Goal: Task Accomplishment & Management: Use online tool/utility

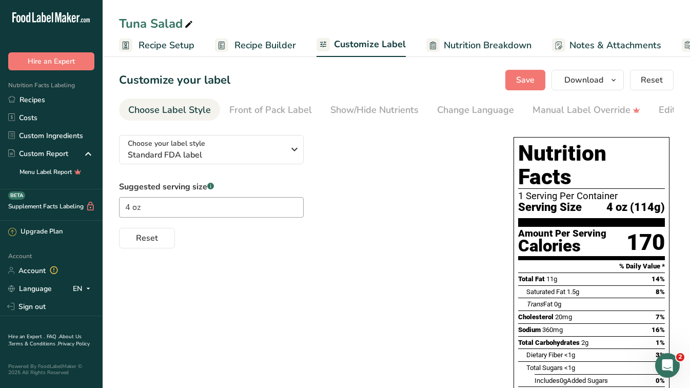
scroll to position [0, 90]
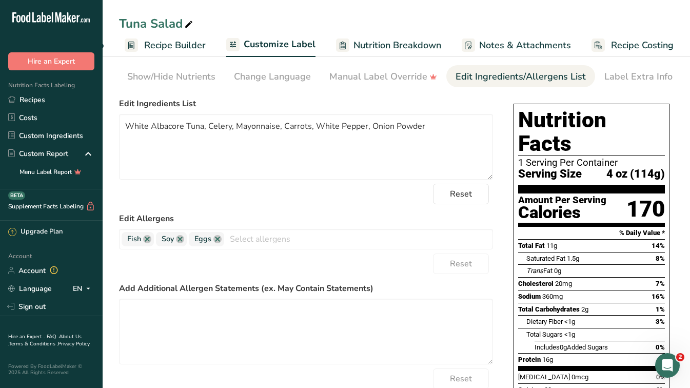
scroll to position [1, 0]
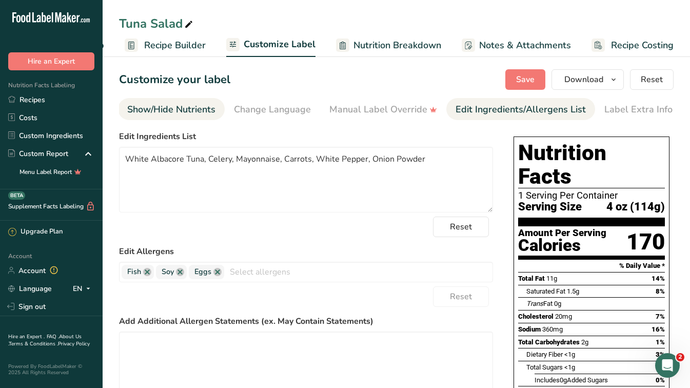
click at [156, 105] on div "Show/Hide Nutrients" at bounding box center [171, 110] width 88 height 14
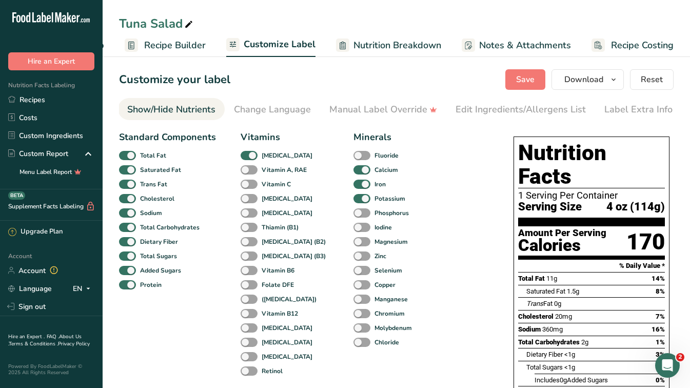
scroll to position [0, 199]
click at [280, 114] on div "Change Language" at bounding box center [276, 110] width 77 height 14
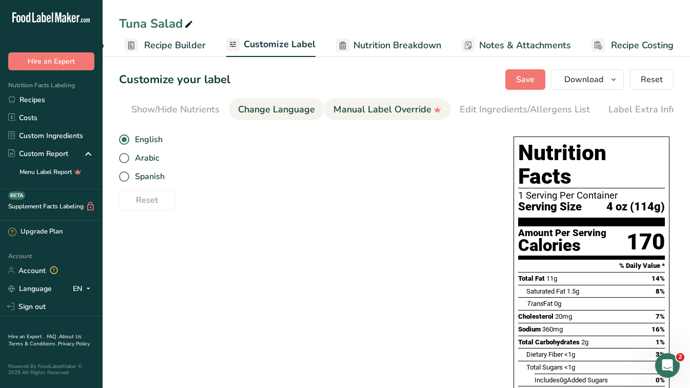
scroll to position [0, 203]
click at [377, 112] on div "Manual Label Override" at bounding box center [383, 110] width 108 height 14
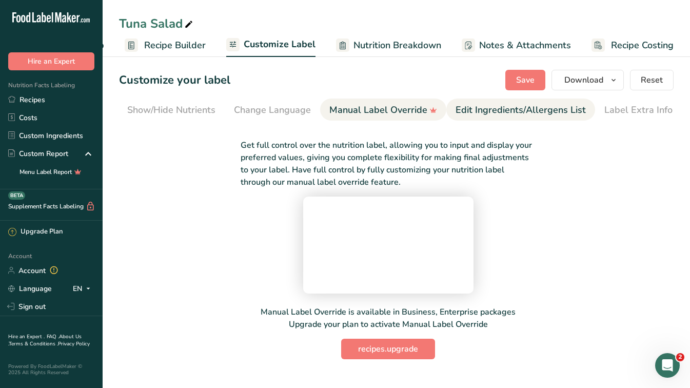
click at [496, 110] on div "Edit Ingredients/Allergens List" at bounding box center [521, 110] width 130 height 14
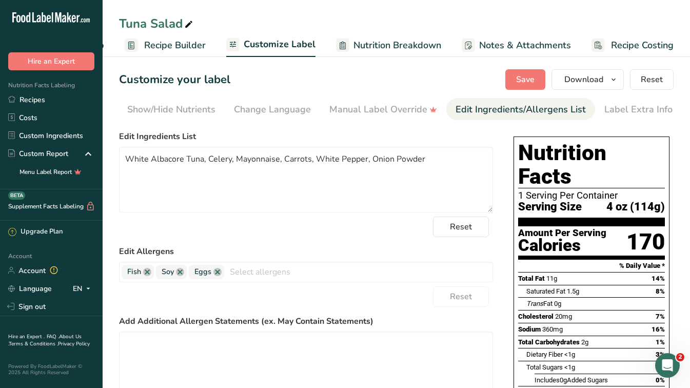
click at [379, 36] on link "Nutrition Breakdown" at bounding box center [388, 45] width 105 height 23
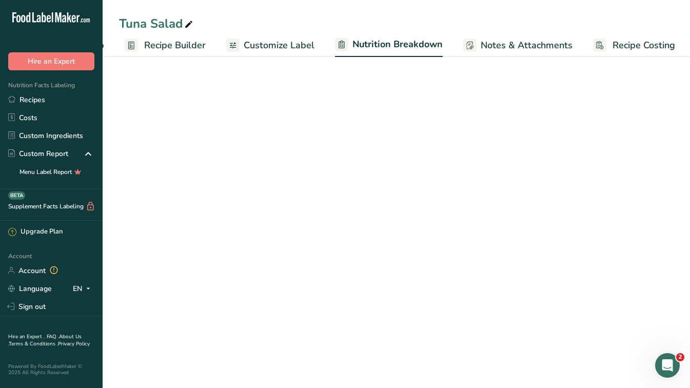
scroll to position [0, 91]
select select "Calories"
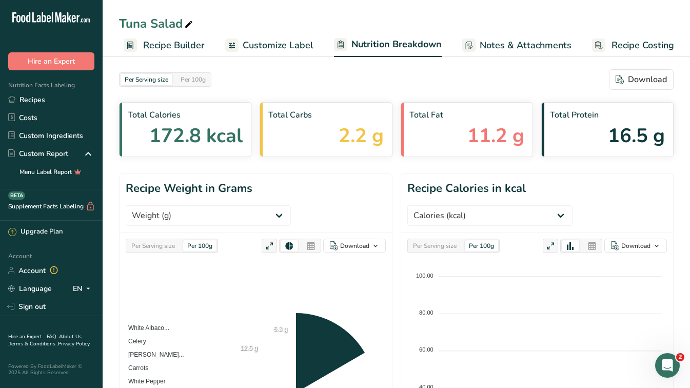
scroll to position [0, 0]
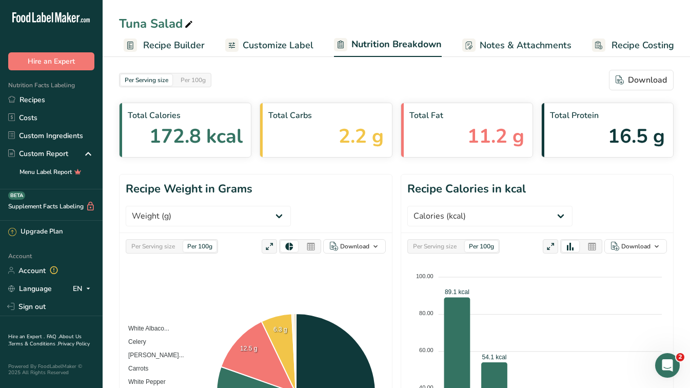
click at [269, 47] on span "Customize Label" at bounding box center [278, 45] width 71 height 14
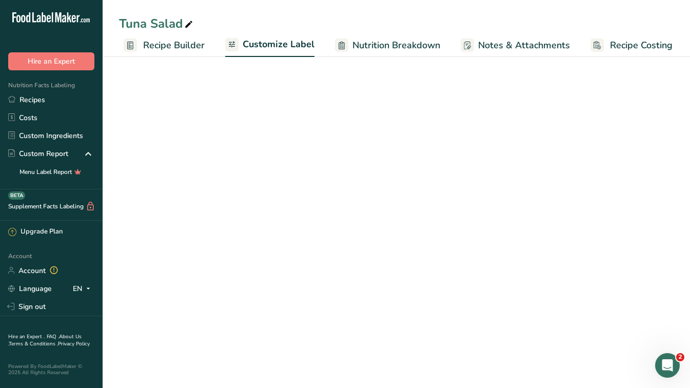
scroll to position [0, 90]
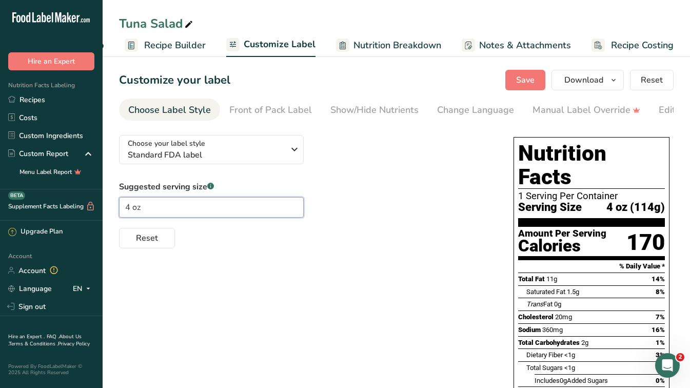
click at [196, 204] on input "4 oz" at bounding box center [211, 207] width 185 height 21
click at [158, 50] on span "Recipe Builder" at bounding box center [175, 45] width 62 height 14
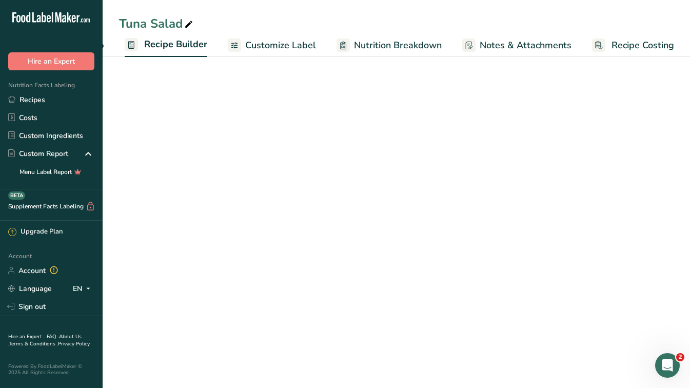
scroll to position [0, 90]
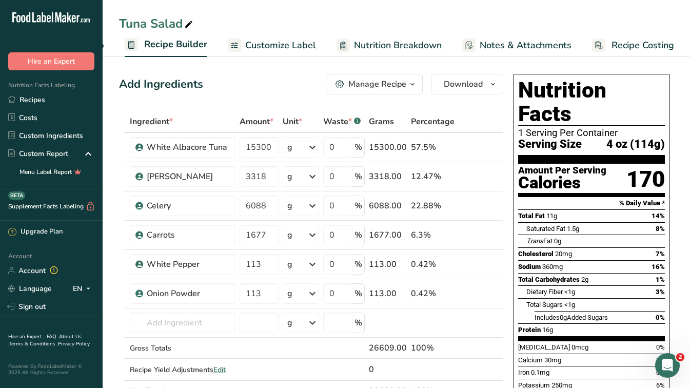
click at [278, 38] on link "Customize Label" at bounding box center [272, 45] width 88 height 23
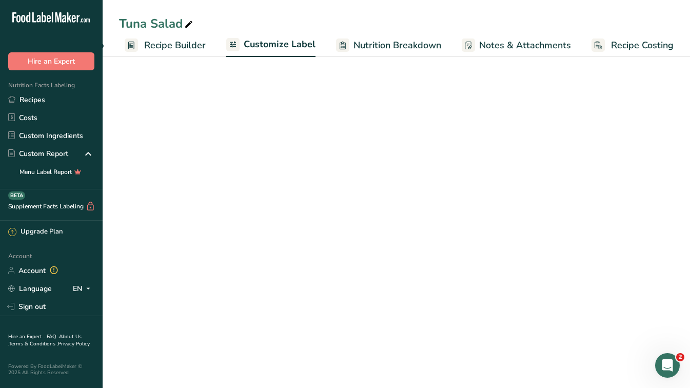
scroll to position [0, 90]
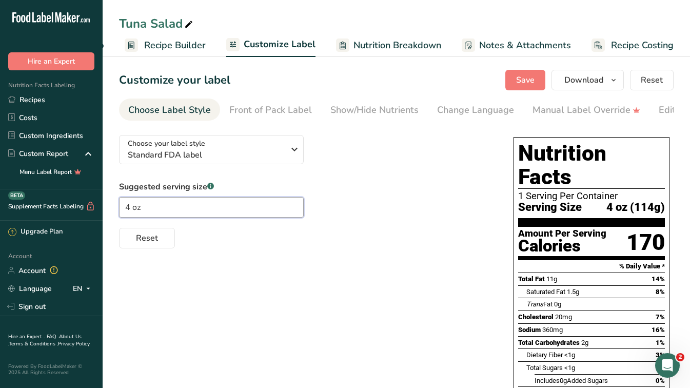
click at [159, 211] on input "4 oz" at bounding box center [211, 207] width 185 height 21
click at [240, 271] on div "Choose your label style Standard FDA label USA (FDA) Standard FDA label Tabular…" at bounding box center [396, 341] width 555 height 428
click at [170, 46] on span "Recipe Builder" at bounding box center [175, 45] width 62 height 14
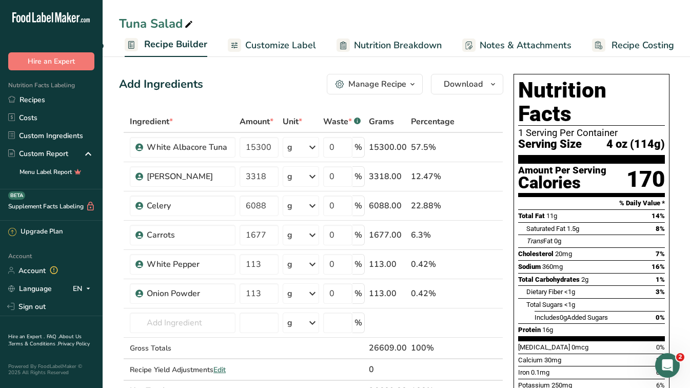
click at [381, 87] on div "Manage Recipe" at bounding box center [377, 84] width 58 height 12
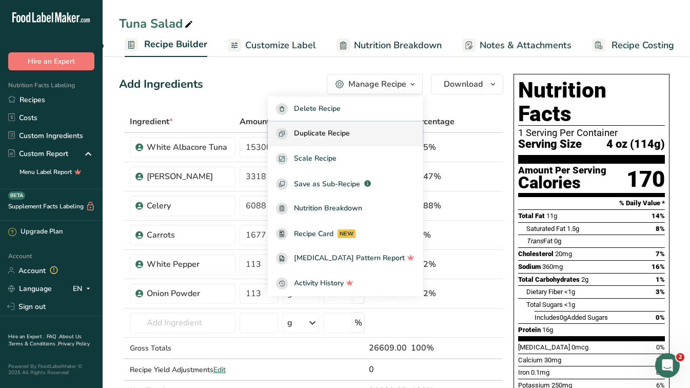
click at [334, 138] on span "Duplicate Recipe" at bounding box center [322, 134] width 56 height 12
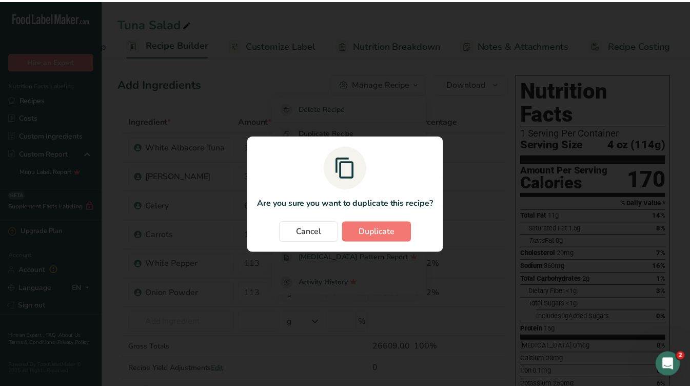
scroll to position [0, 83]
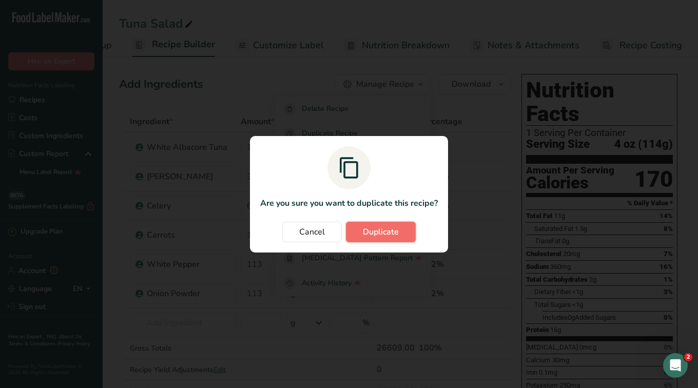
click at [375, 226] on span "Duplicate" at bounding box center [381, 232] width 36 height 12
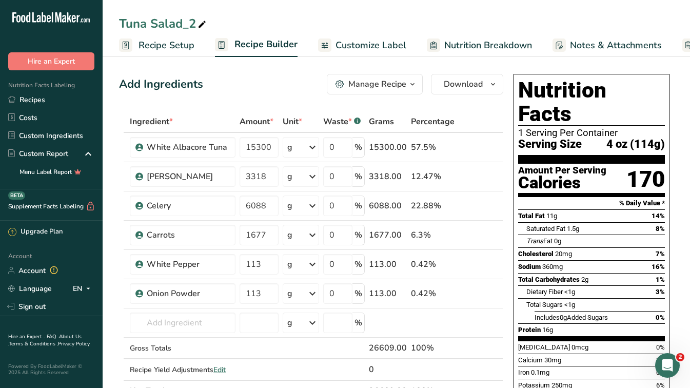
click at [200, 25] on icon at bounding box center [201, 24] width 9 height 14
click at [550, 15] on input "Tuna Salad - working on 8 oz with 2 servings" at bounding box center [396, 23] width 555 height 18
type input "Tuna Salad - working on 8 oz with 2 servings"
click at [359, 47] on span "Customize Label" at bounding box center [370, 45] width 71 height 14
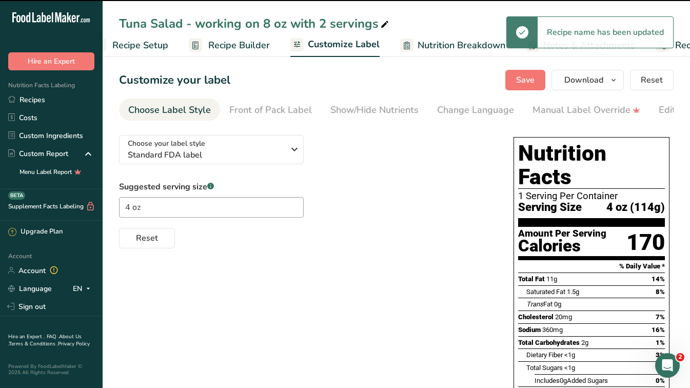
scroll to position [0, 90]
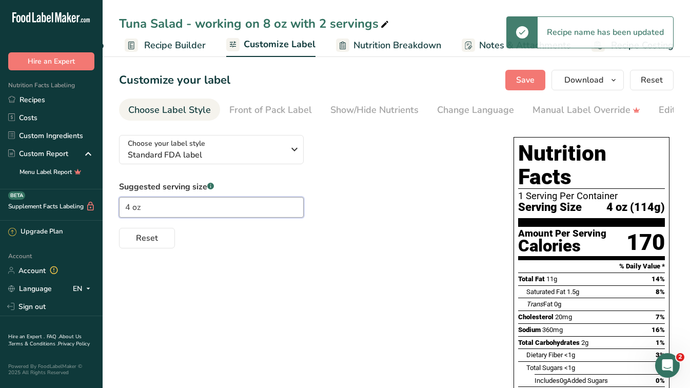
click at [207, 213] on input "4 oz" at bounding box center [211, 207] width 185 height 21
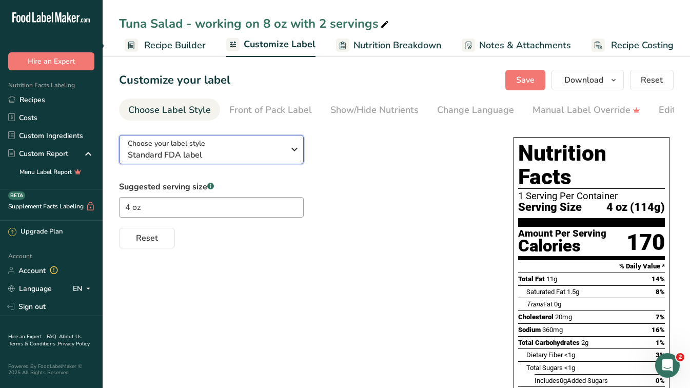
click at [284, 155] on div "Choose your label style Standard FDA label" at bounding box center [210, 149] width 164 height 23
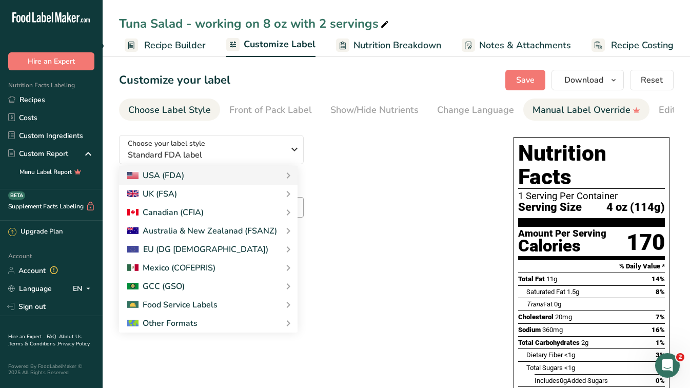
click at [582, 116] on div "Manual Label Override" at bounding box center [586, 110] width 108 height 14
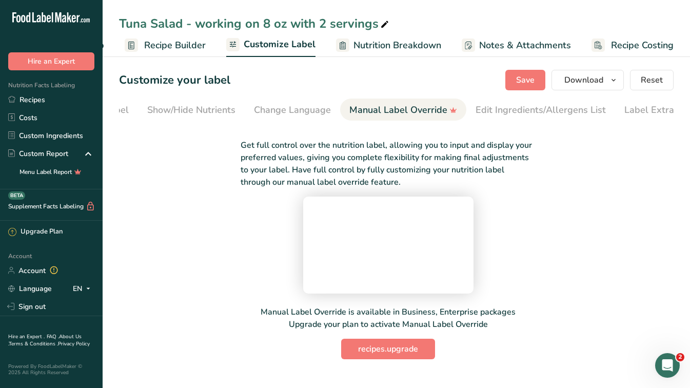
scroll to position [0, 203]
click at [636, 111] on div "Label Extra Info" at bounding box center [638, 110] width 68 height 14
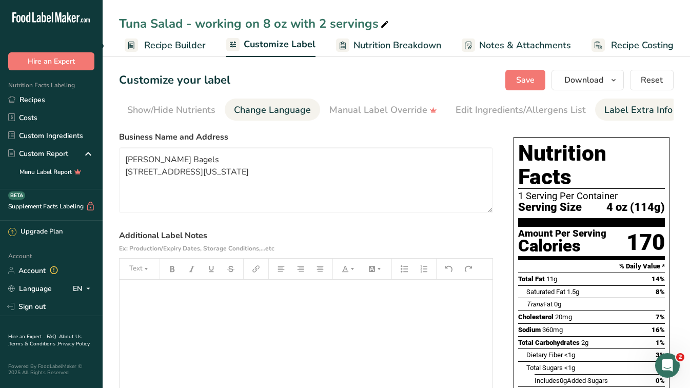
click at [286, 107] on div "Change Language" at bounding box center [272, 110] width 77 height 14
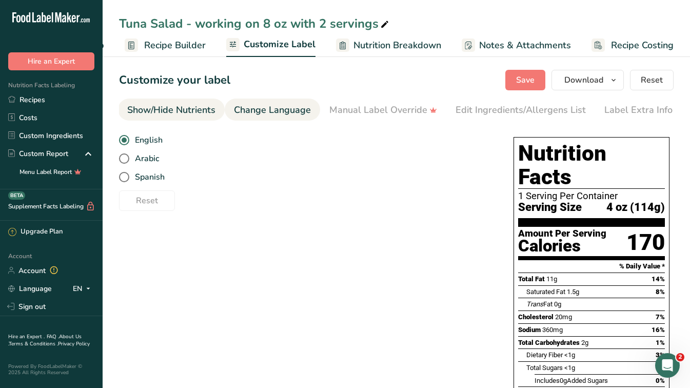
click at [181, 114] on div "Show/Hide Nutrients" at bounding box center [171, 110] width 88 height 14
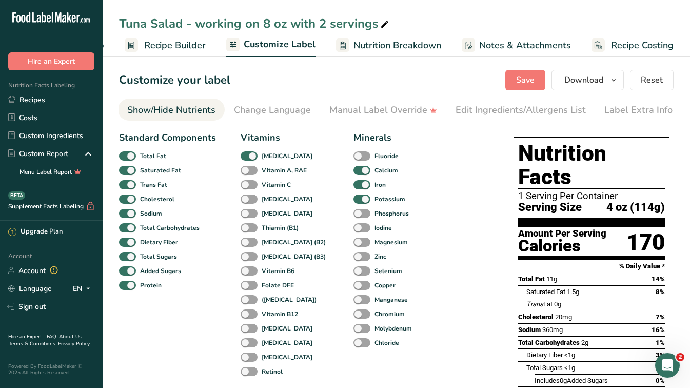
scroll to position [0, 199]
click at [171, 47] on span "Recipe Builder" at bounding box center [175, 45] width 62 height 14
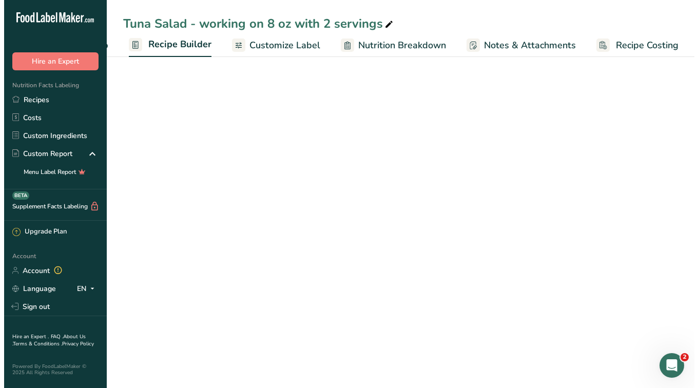
scroll to position [0, 90]
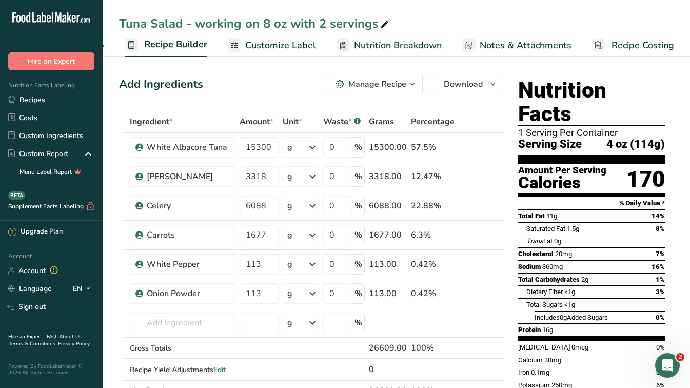
click at [382, 76] on button "Manage Recipe" at bounding box center [375, 84] width 96 height 21
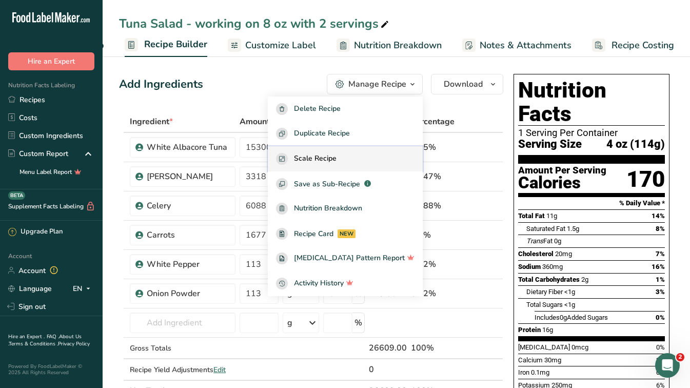
click at [365, 161] on div "Scale Recipe" at bounding box center [345, 159] width 138 height 12
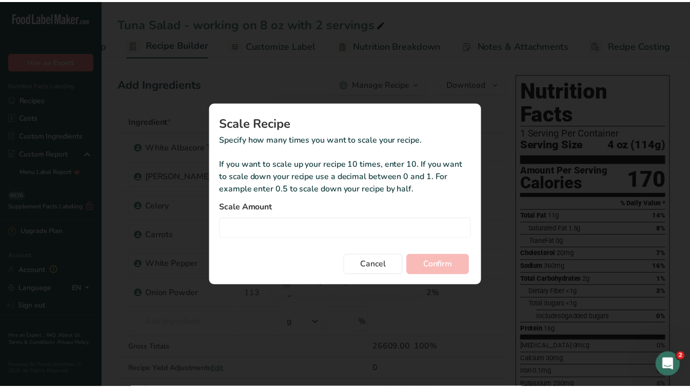
scroll to position [0, 83]
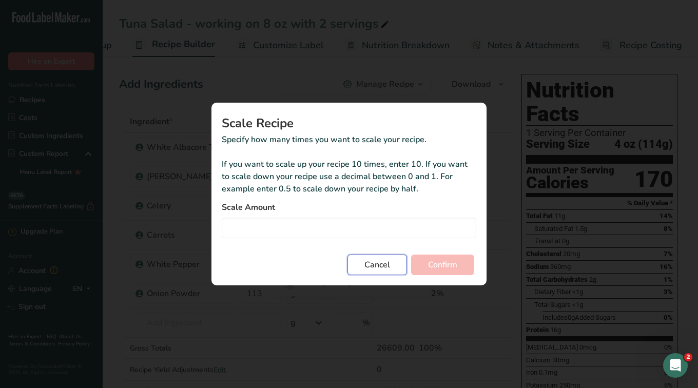
click at [373, 267] on span "Cancel" at bounding box center [377, 265] width 26 height 12
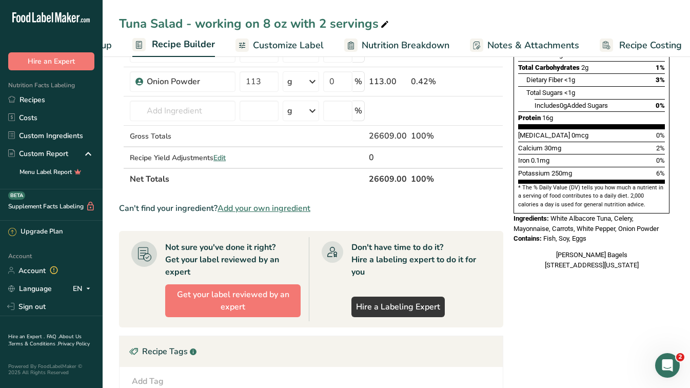
scroll to position [381, 0]
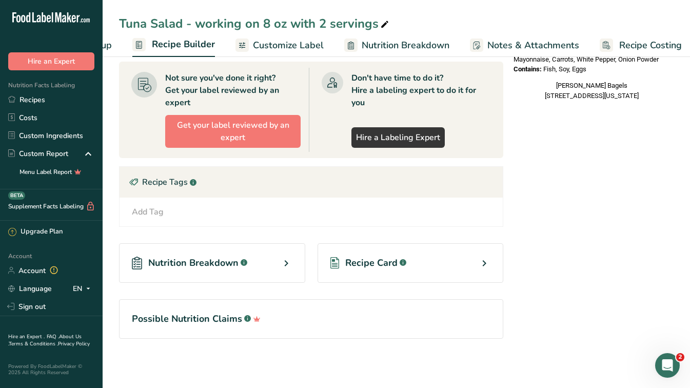
click at [278, 260] on div "Nutrition Breakdown .a-a{fill:#347362;}.b-a{fill:#fff;}" at bounding box center [212, 262] width 186 height 39
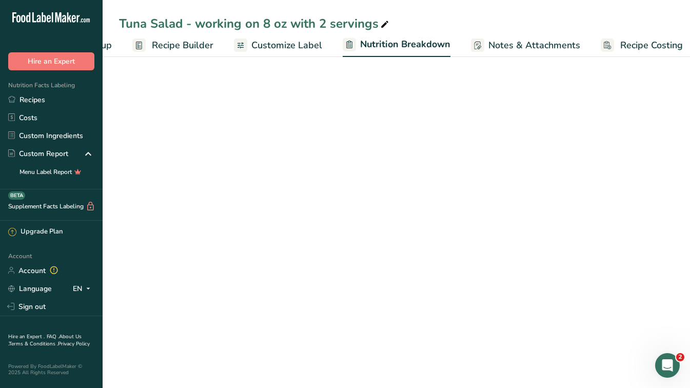
select select "Calories"
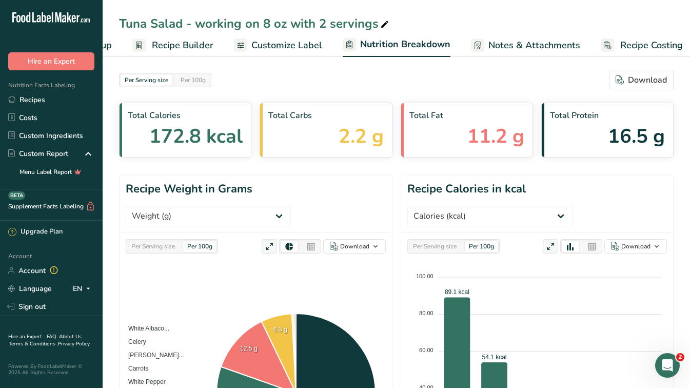
click at [276, 47] on span "Customize Label" at bounding box center [286, 45] width 71 height 14
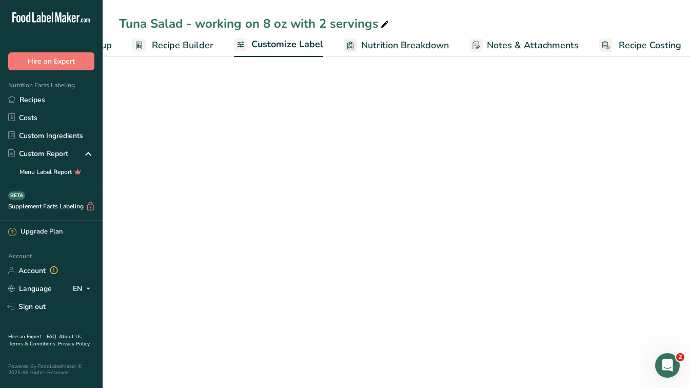
scroll to position [0, 90]
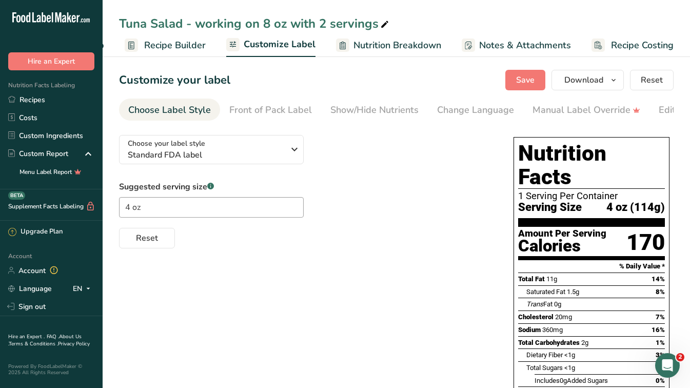
click at [171, 45] on span "Recipe Builder" at bounding box center [175, 45] width 62 height 14
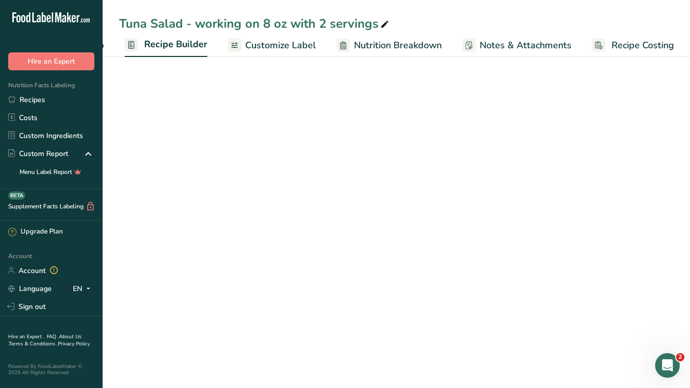
scroll to position [0, 90]
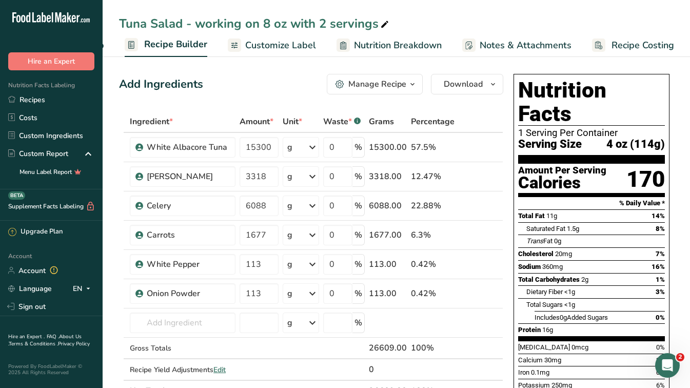
click at [404, 83] on div "Manage Recipe" at bounding box center [377, 84] width 58 height 12
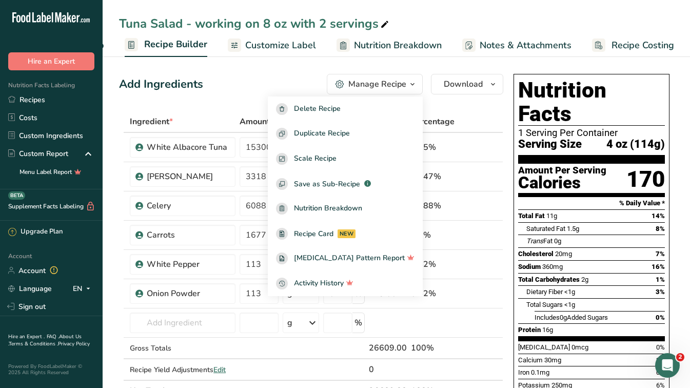
click at [637, 9] on div "Tuna Salad - working on 8 oz with 2 servings Recipe Setup Recipe Builder Custom…" at bounding box center [396, 28] width 587 height 57
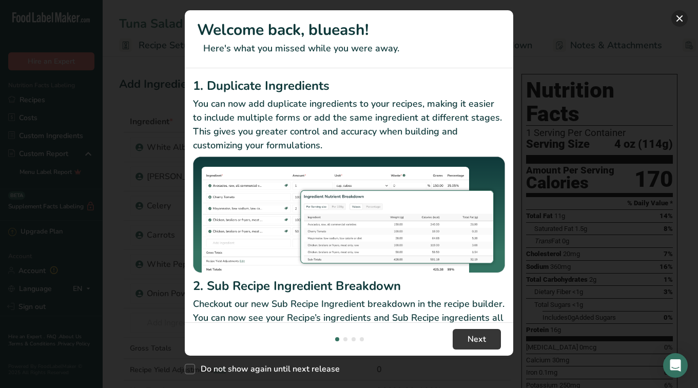
click at [681, 26] on button "New Features" at bounding box center [679, 18] width 16 height 16
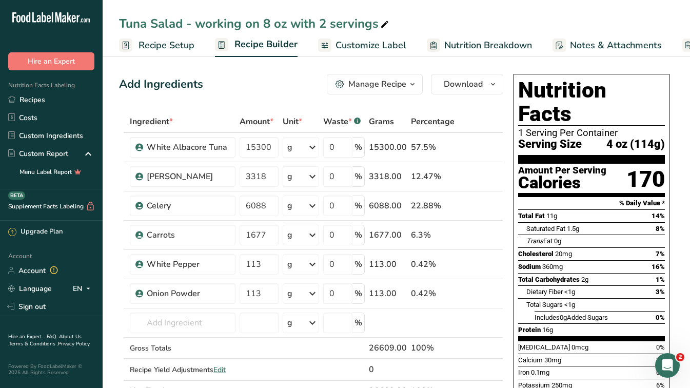
drag, startPoint x: 395, startPoint y: 23, endPoint x: 117, endPoint y: 9, distance: 278.4
click at [117, 9] on div "Tuna Salad - working on 8 oz with 2 servings Recipe Setup Recipe Builder Custom…" at bounding box center [396, 28] width 587 height 57
click at [497, 18] on div "Tuna Salad - working on 8 oz with 2 servings" at bounding box center [396, 23] width 587 height 18
click at [407, 88] on span "button" at bounding box center [412, 84] width 12 height 12
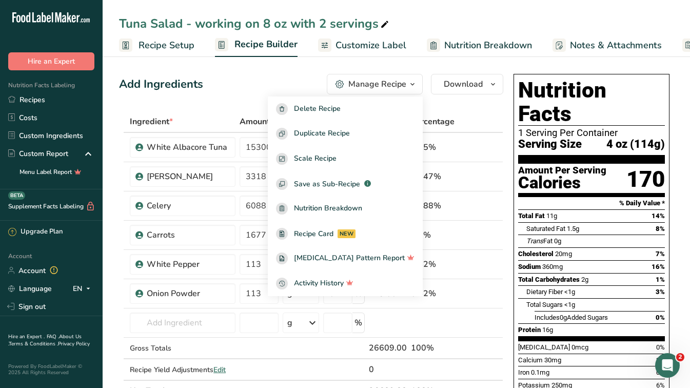
click at [251, 89] on div "Add Ingredients Manage Recipe Delete Recipe Duplicate Recipe Scale Recipe Save …" at bounding box center [311, 84] width 384 height 21
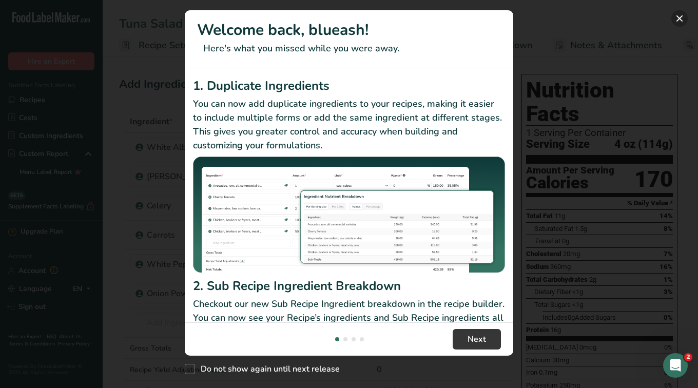
click at [682, 13] on button "New Features" at bounding box center [679, 18] width 16 height 16
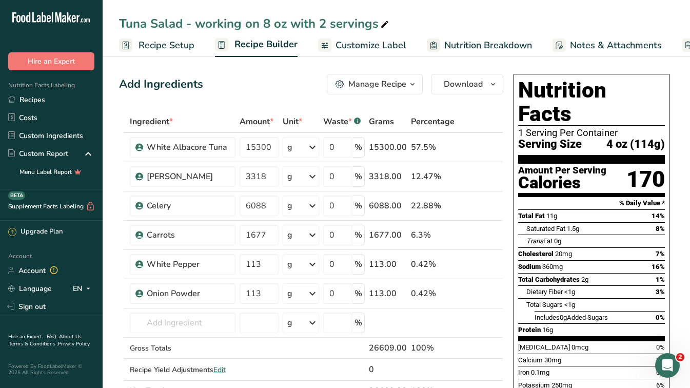
click at [377, 88] on div "Manage Recipe" at bounding box center [377, 84] width 58 height 12
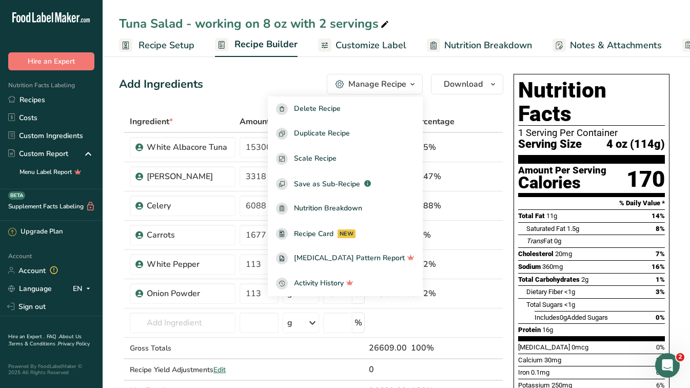
click at [263, 78] on div "Add Ingredients Manage Recipe Delete Recipe Duplicate Recipe Scale Recipe Save …" at bounding box center [311, 84] width 384 height 21
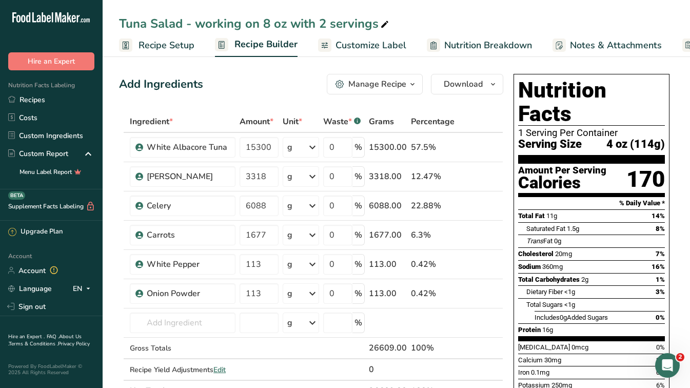
click at [154, 43] on span "Recipe Setup" at bounding box center [166, 45] width 56 height 14
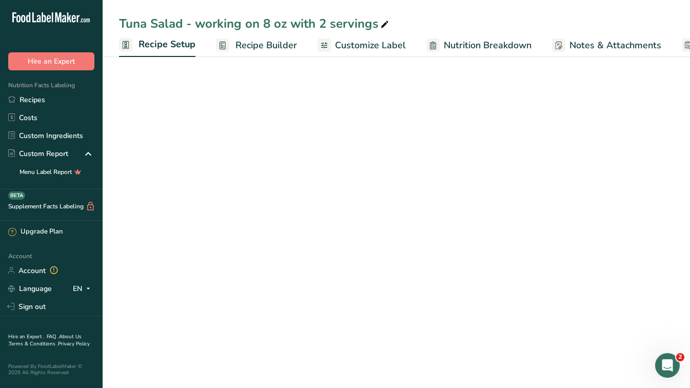
scroll to position [0, 4]
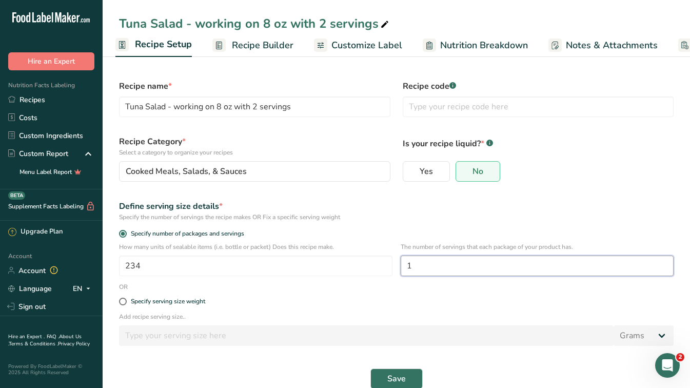
click at [431, 264] on input "1" at bounding box center [537, 265] width 273 height 21
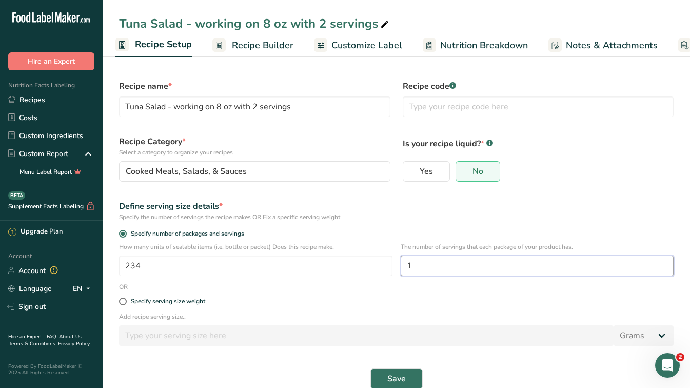
click at [431, 264] on input "1" at bounding box center [537, 265] width 273 height 21
type input "2"
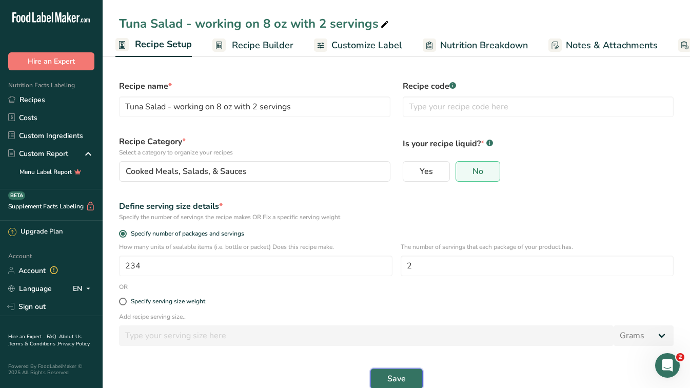
click at [388, 377] on span "Save" at bounding box center [396, 378] width 18 height 12
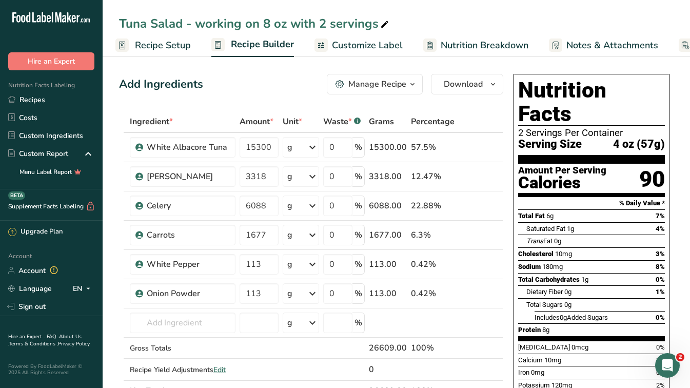
click at [359, 48] on span "Customize Label" at bounding box center [367, 45] width 71 height 14
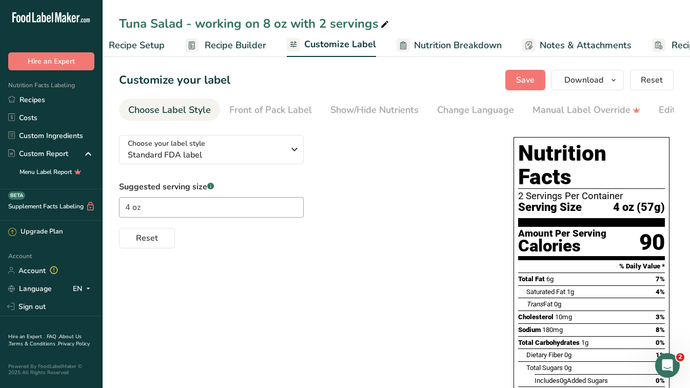
scroll to position [0, 90]
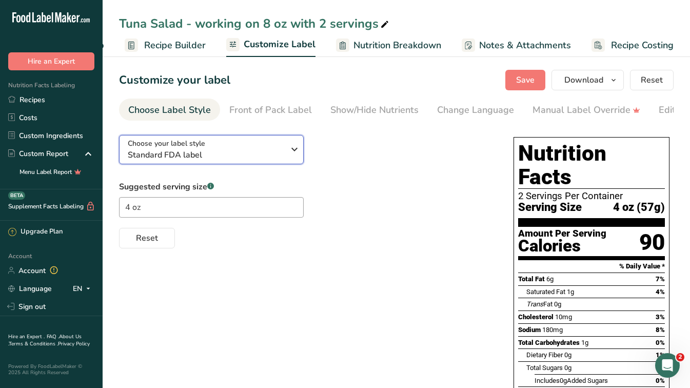
click at [282, 156] on span "Standard FDA label" at bounding box center [206, 155] width 156 height 12
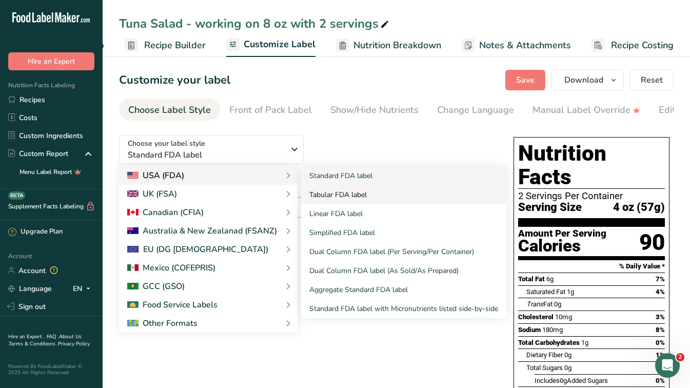
click at [356, 195] on link "Tabular FDA label" at bounding box center [403, 194] width 205 height 19
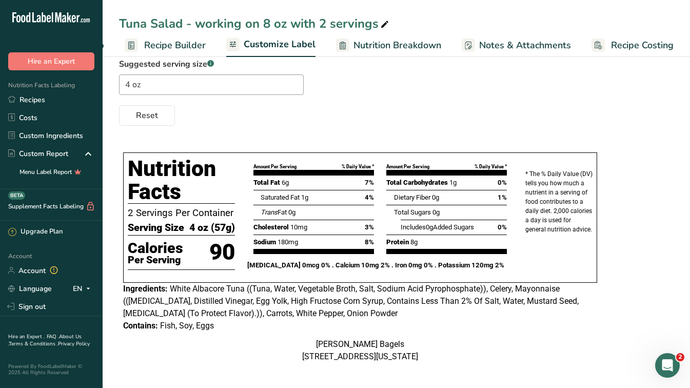
scroll to position [0, 0]
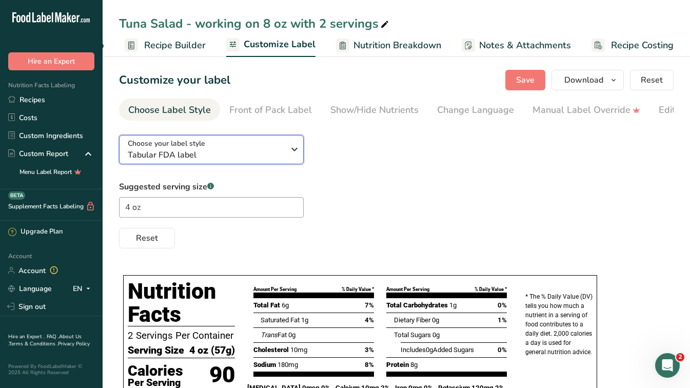
click at [251, 159] on span "Tabular FDA label" at bounding box center [206, 155] width 156 height 12
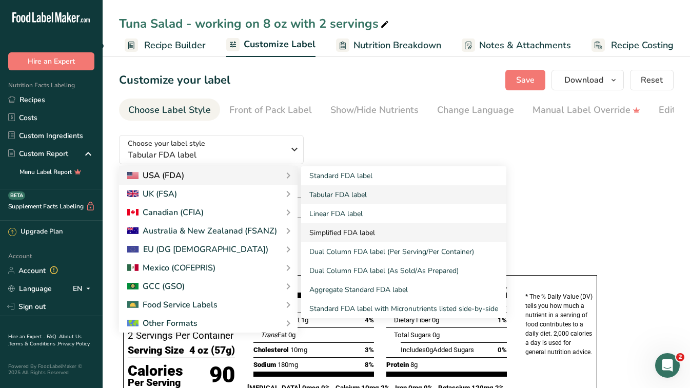
click at [377, 235] on link "Simplified FDA label" at bounding box center [403, 232] width 205 height 19
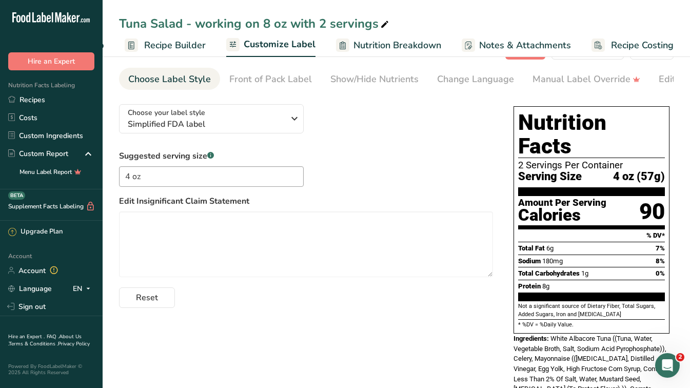
scroll to position [31, 0]
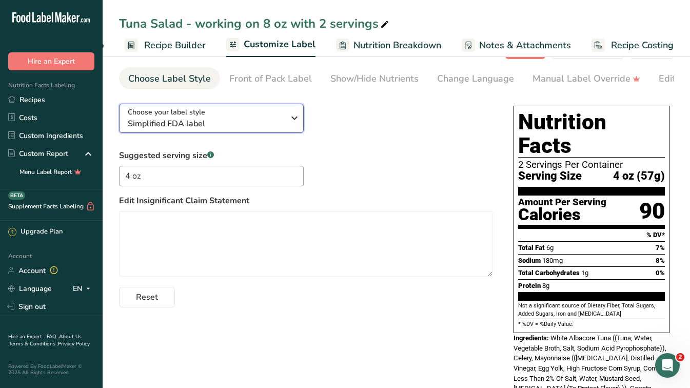
click at [206, 130] on span "Simplified FDA label" at bounding box center [206, 123] width 156 height 12
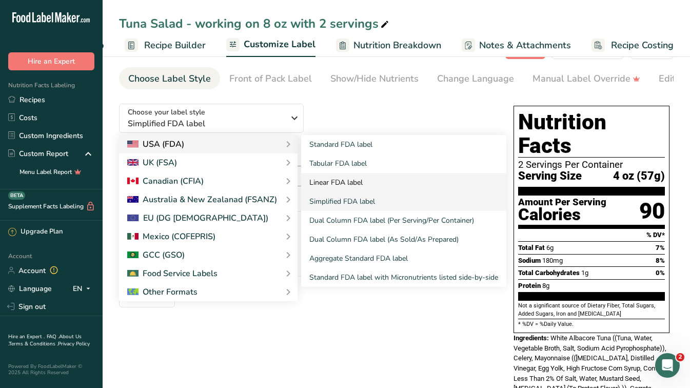
click at [356, 185] on link "Linear FDA label" at bounding box center [403, 182] width 205 height 19
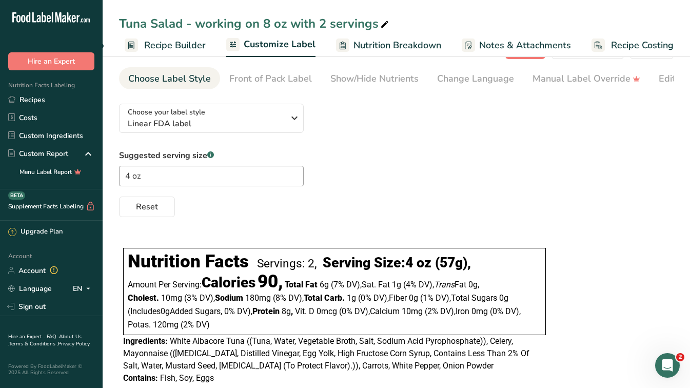
scroll to position [112, 0]
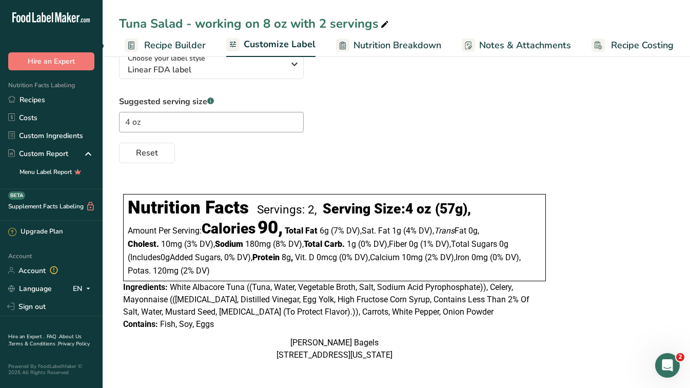
drag, startPoint x: 224, startPoint y: 297, endPoint x: 125, endPoint y: 163, distance: 167.2
click at [125, 186] on div "Nutrition Facts Servings: 2, Serving Size: 4 oz (57g) , Amount Per Serving: Cal…" at bounding box center [334, 276] width 431 height 180
copy div "Nutrition Facts Servings: 2, Serving Size: 4 oz (57g) , Amount Per Serving: Cal…"
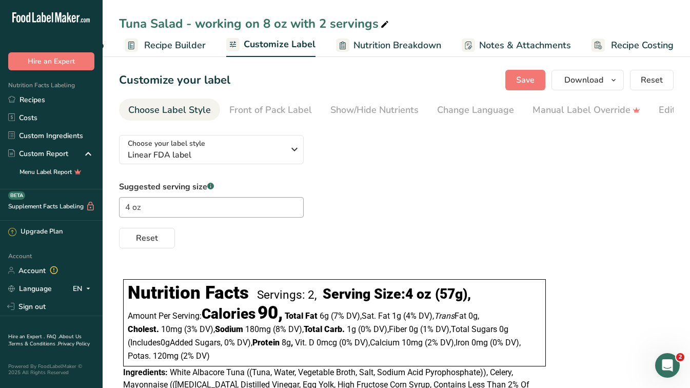
scroll to position [0, 0]
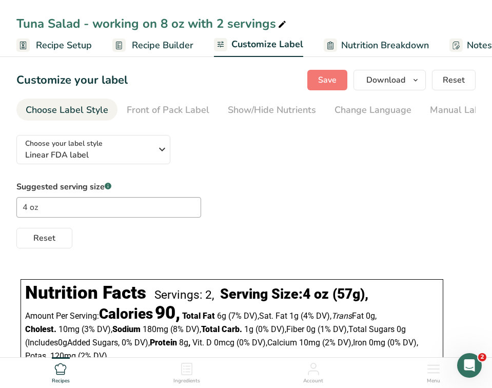
click at [399, 159] on div "Choose your label style Linear FDA label USA (FDA) Standard FDA label Tabular F…" at bounding box center [245, 188] width 459 height 122
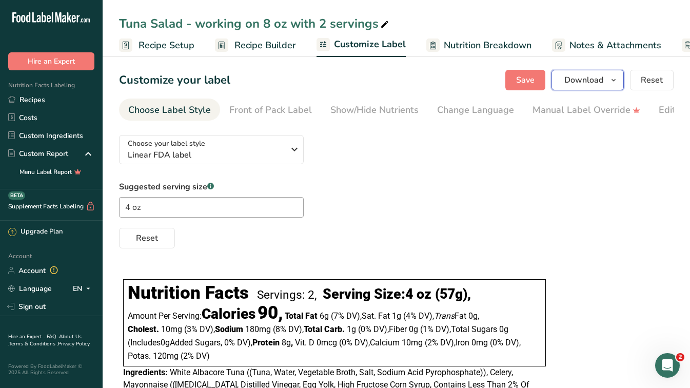
click at [586, 86] on button "Download" at bounding box center [587, 80] width 72 height 21
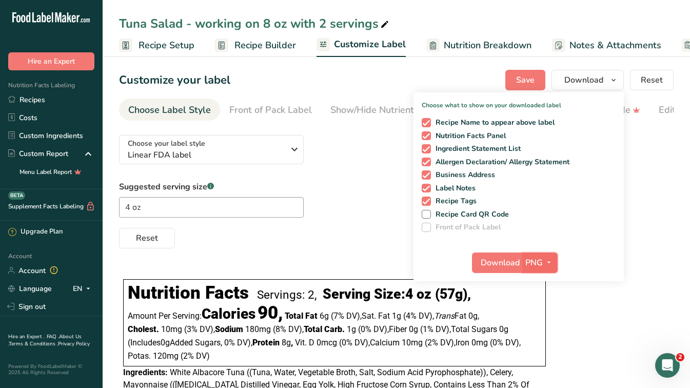
click at [553, 260] on icon "button" at bounding box center [549, 262] width 8 height 13
click at [547, 331] on link "PDF" at bounding box center [541, 334] width 33 height 17
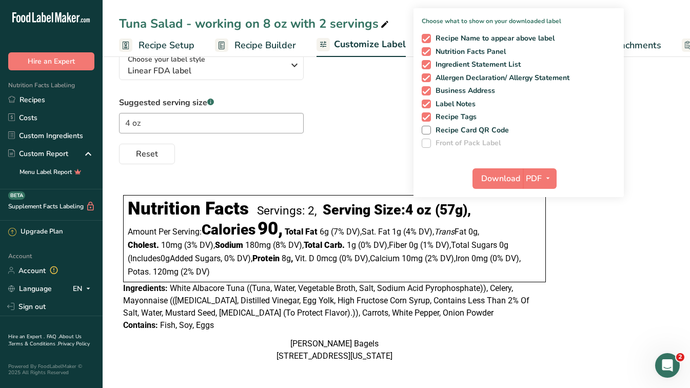
scroll to position [112, 0]
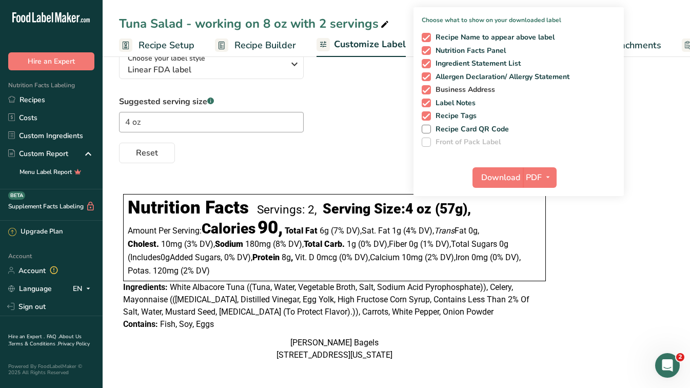
click at [424, 85] on span at bounding box center [426, 89] width 9 height 9
click at [424, 86] on input "Business Address" at bounding box center [425, 89] width 7 height 7
checkbox input "false"
click at [547, 171] on icon "button" at bounding box center [548, 177] width 8 height 13
click at [505, 171] on span "Download" at bounding box center [500, 177] width 39 height 12
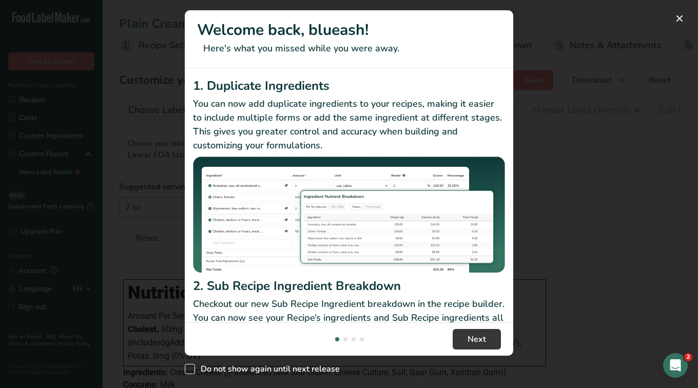
click at [311, 368] on span "Do not show again until next release" at bounding box center [267, 369] width 145 height 10
click at [191, 368] on input "Do not show again until next release" at bounding box center [188, 369] width 7 height 7
checkbox input "true"
click at [679, 21] on button "New Features" at bounding box center [679, 18] width 16 height 16
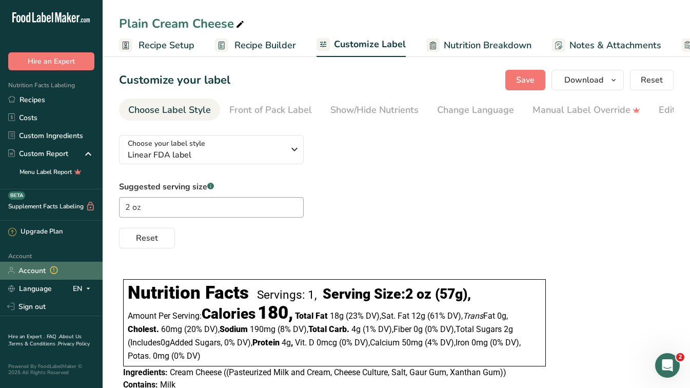
click at [43, 270] on link "Account" at bounding box center [51, 271] width 103 height 18
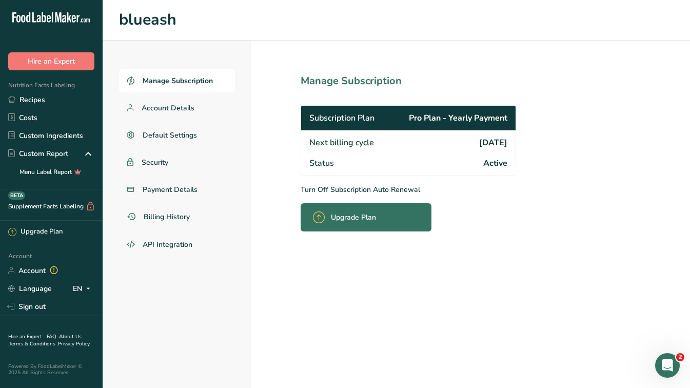
click at [177, 77] on span "Manage Subscription" at bounding box center [178, 80] width 70 height 11
click at [176, 108] on span "Account Details" at bounding box center [168, 108] width 53 height 11
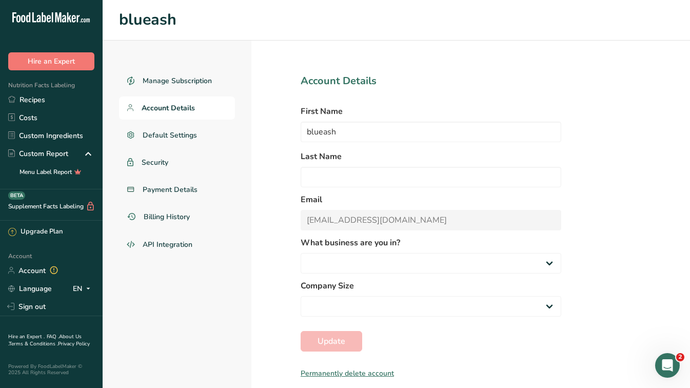
select select
select select "3"
select select "2"
